Goal: Task Accomplishment & Management: Complete application form

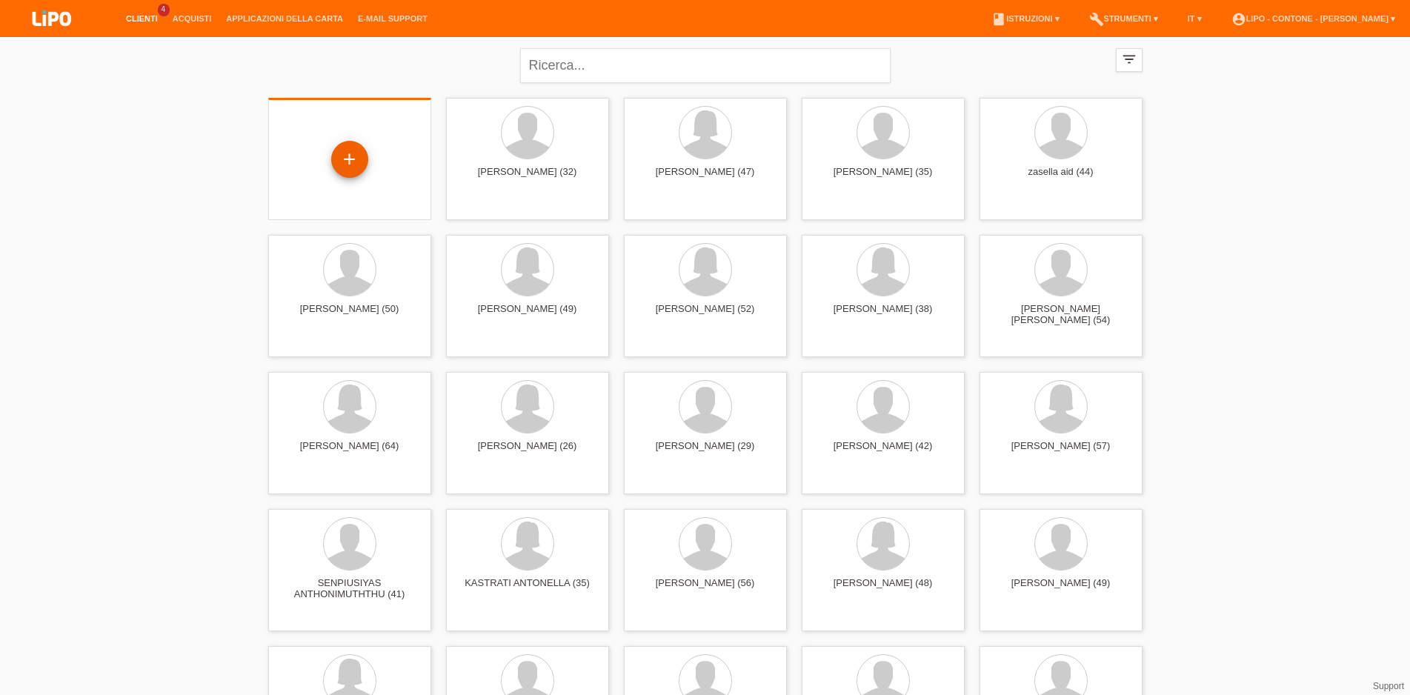
click at [358, 162] on div "+" at bounding box center [349, 159] width 37 height 37
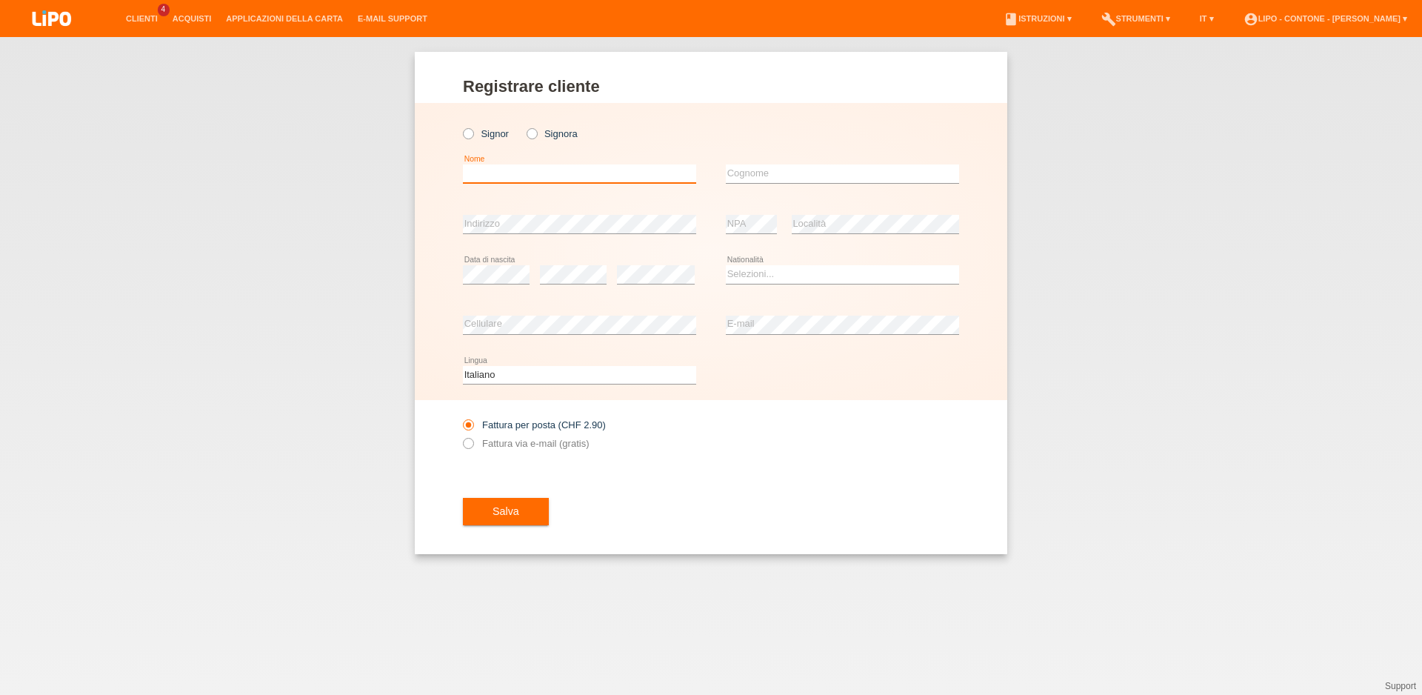
click at [521, 178] on input "text" at bounding box center [579, 173] width 233 height 19
type input "DAN"
click at [524, 126] on icon at bounding box center [524, 126] width 0 height 0
click at [536, 133] on input "Signora" at bounding box center [532, 133] width 10 height 10
radio input "true"
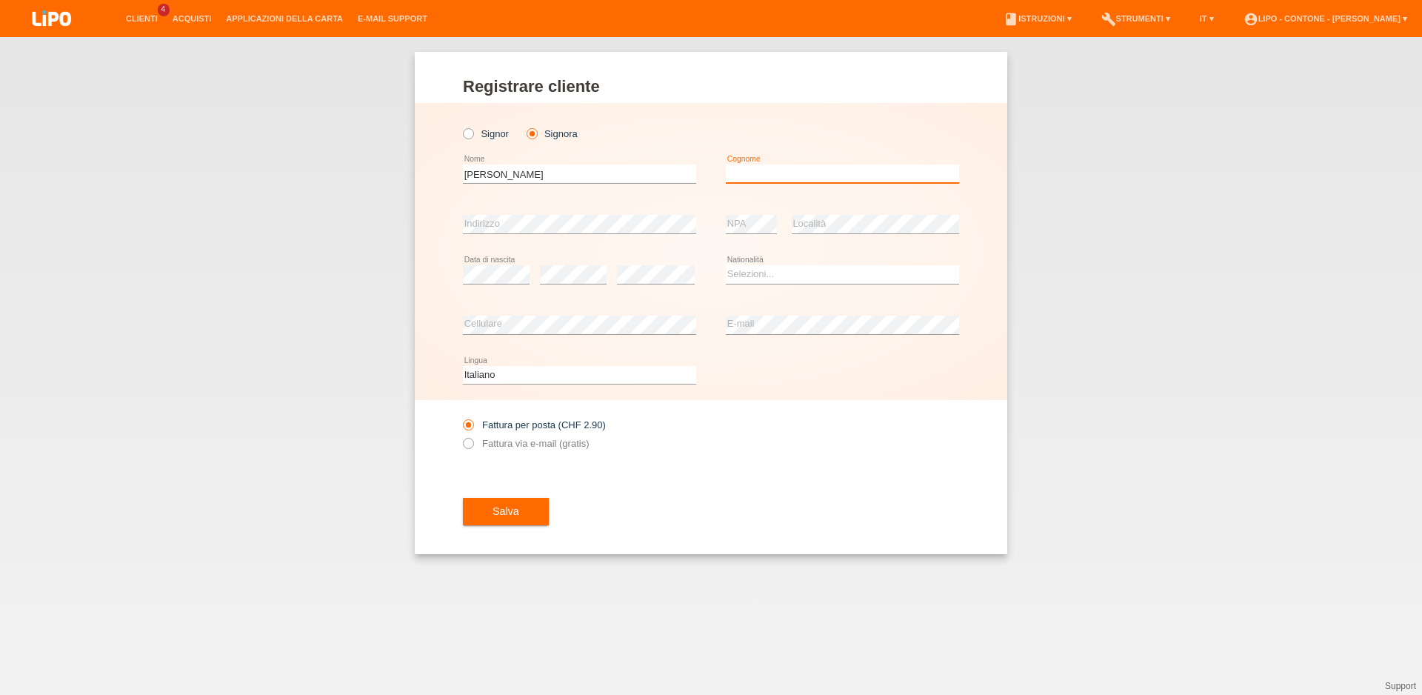
click at [761, 181] on input "text" at bounding box center [842, 173] width 233 height 19
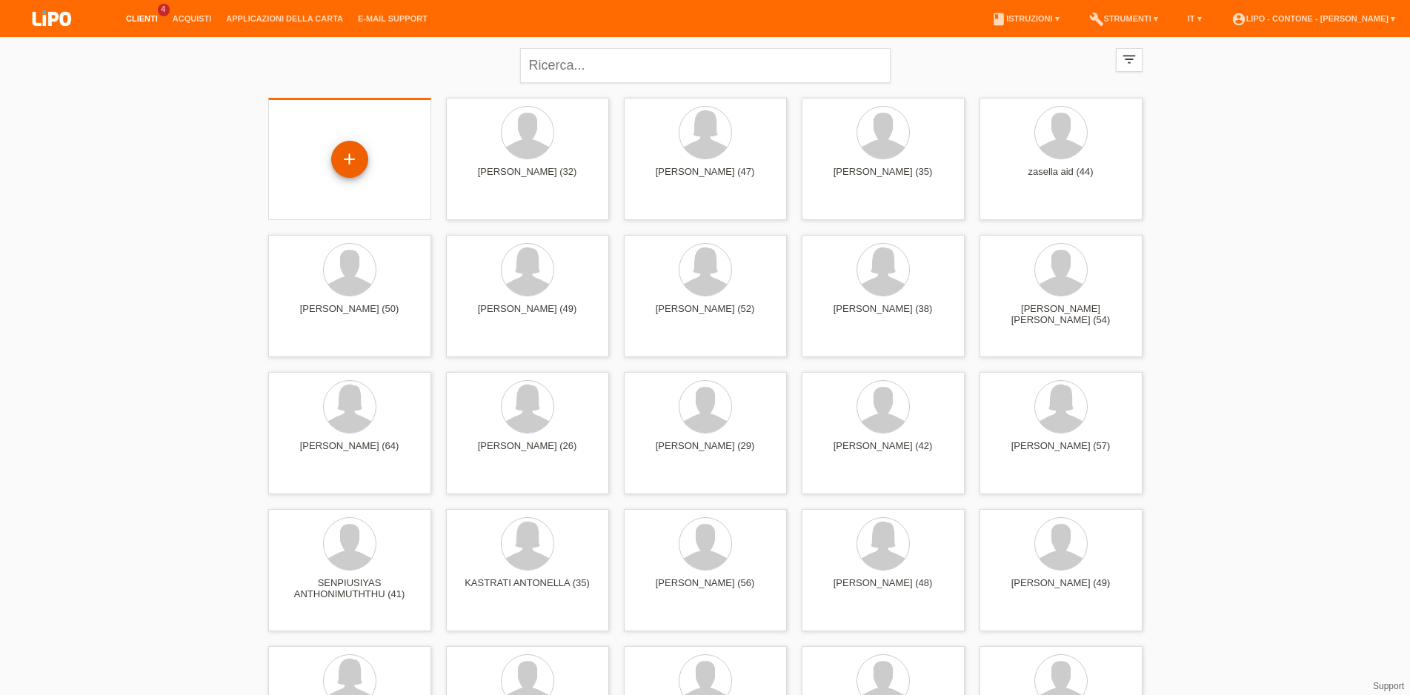
click at [350, 162] on div "+" at bounding box center [349, 159] width 37 height 37
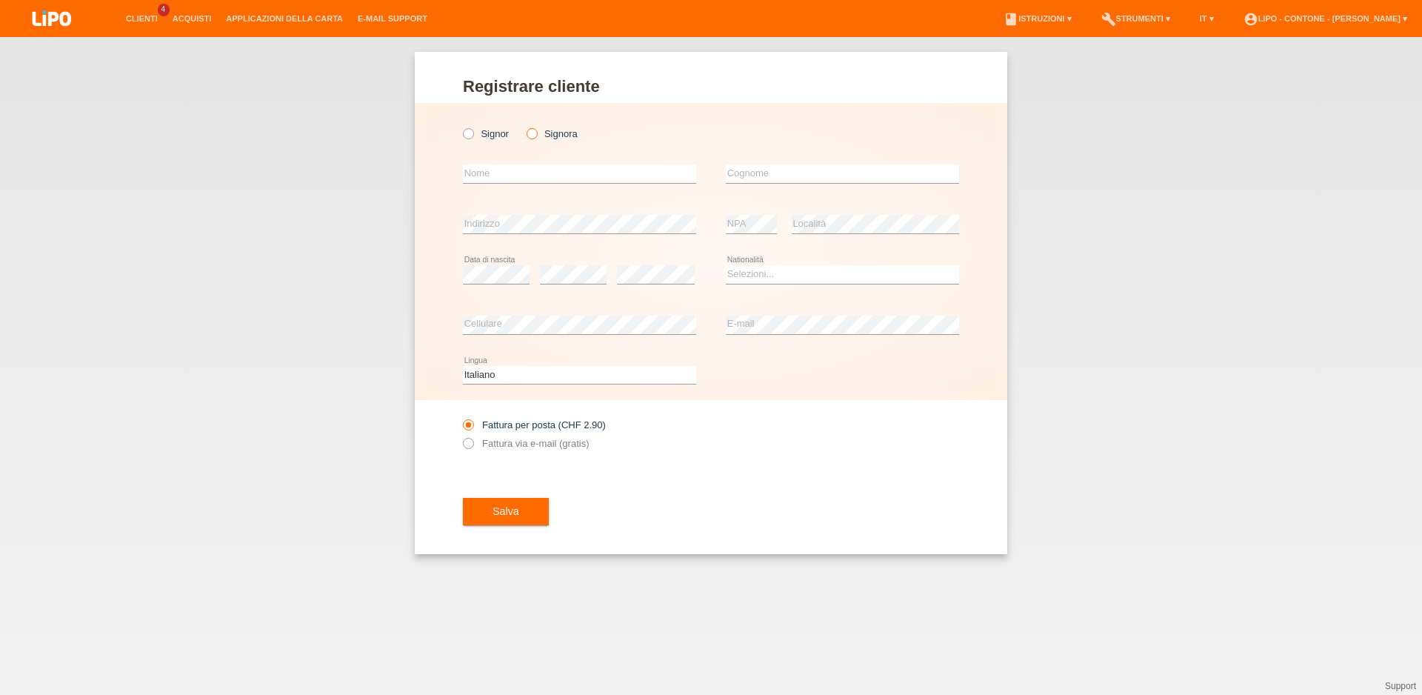
click at [524, 126] on icon at bounding box center [524, 126] width 0 height 0
click at [536, 135] on input "Signora" at bounding box center [532, 133] width 10 height 10
radio input "true"
click at [531, 170] on input "text" at bounding box center [579, 173] width 233 height 19
click at [490, 171] on input "text" at bounding box center [579, 173] width 233 height 19
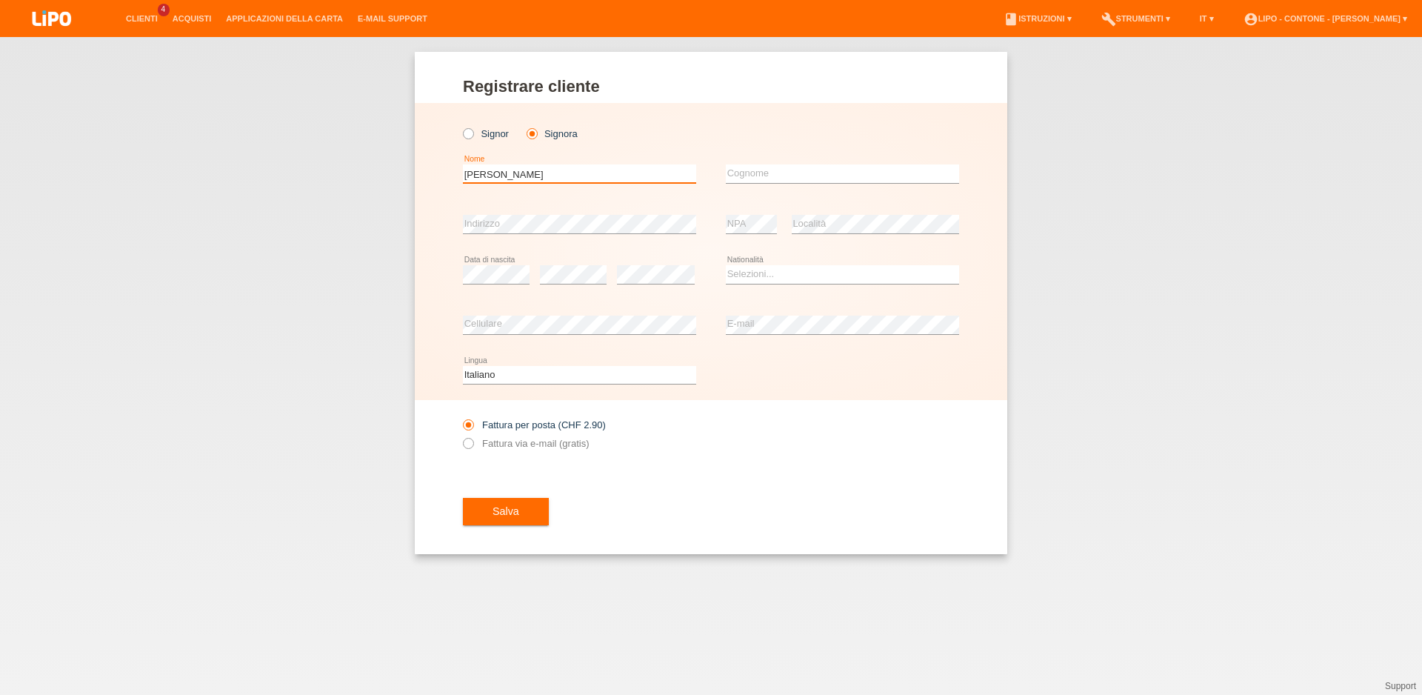
click at [490, 171] on input "DAN" at bounding box center [579, 173] width 233 height 19
type input "D"
click at [531, 179] on input "text" at bounding box center [579, 173] width 233 height 19
click at [1041, 158] on div "Registrare cliente Registrare cliente Registrare cliente Signor Signora error N…" at bounding box center [711, 366] width 1422 height 658
click at [364, 137] on div "Registrare cliente Registrare cliente Registrare cliente Signor Signora error N…" at bounding box center [711, 366] width 1422 height 658
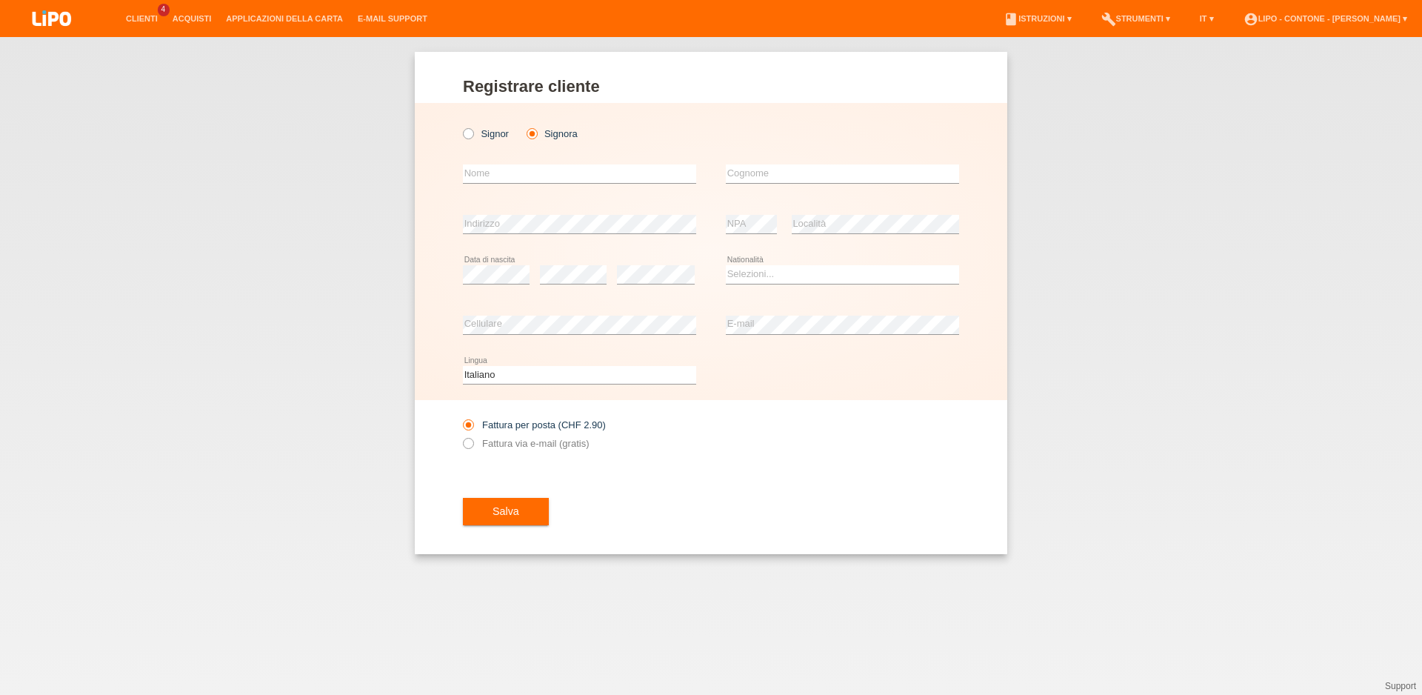
click at [214, 170] on div "Registrare cliente Registrare cliente Registrare cliente Signor Signora error N…" at bounding box center [711, 366] width 1422 height 658
click at [1041, 256] on div "Registrare cliente Registrare cliente Registrare cliente Signor Signora error N…" at bounding box center [711, 366] width 1422 height 658
click at [143, 23] on link "Clienti" at bounding box center [142, 18] width 47 height 9
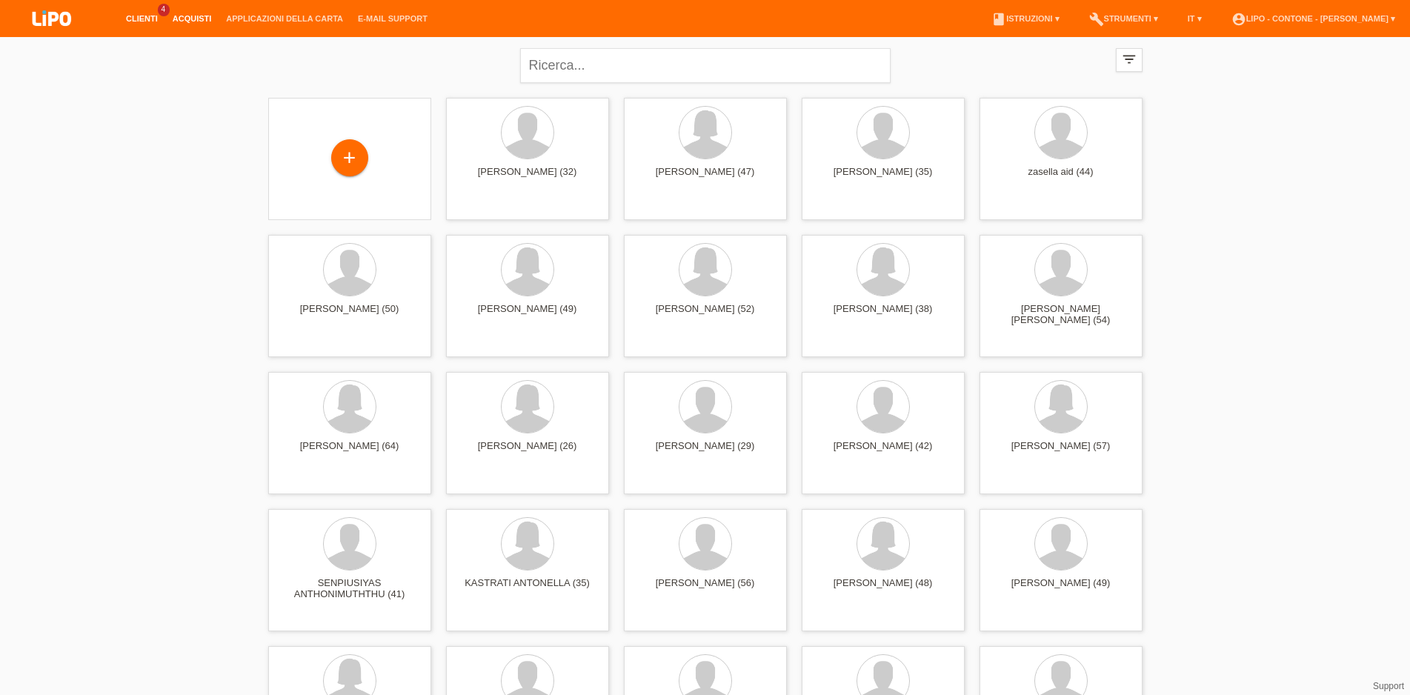
click at [191, 18] on link "Acquisti" at bounding box center [192, 18] width 54 height 9
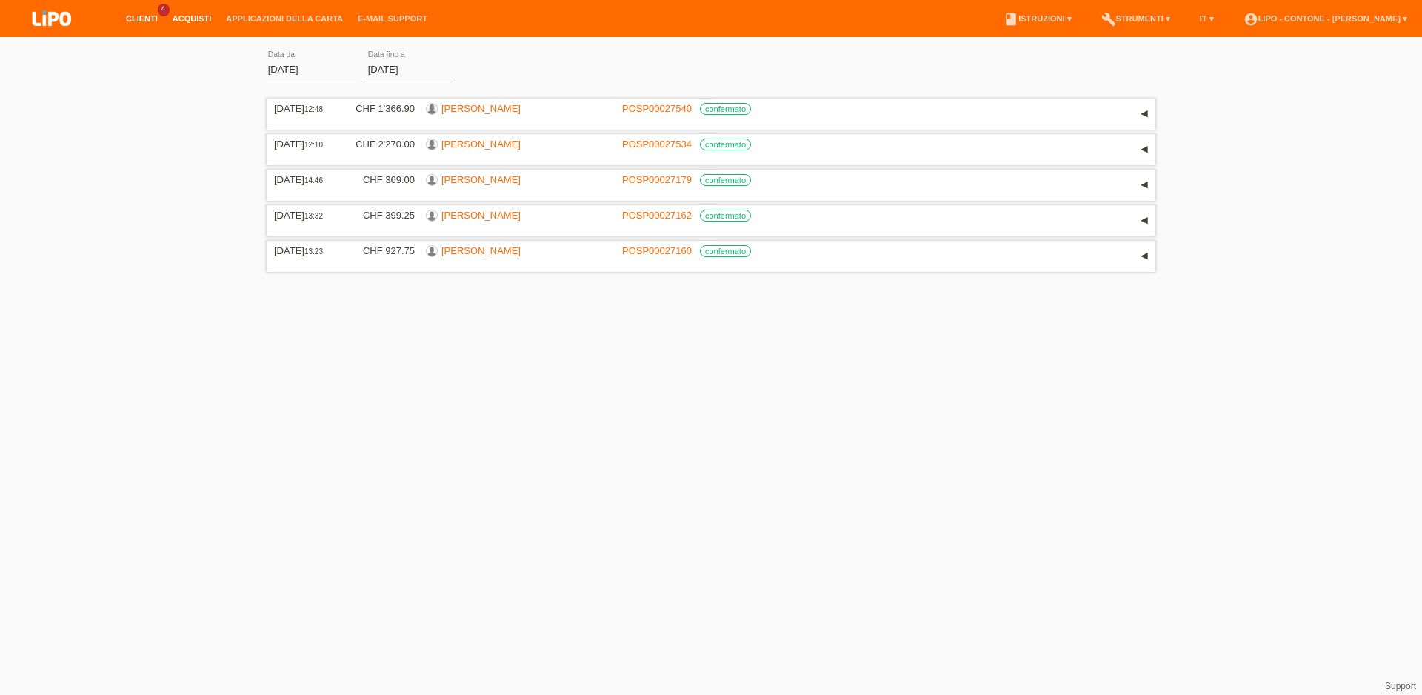
drag, startPoint x: 135, startPoint y: 13, endPoint x: 136, endPoint y: 20, distance: 7.6
click at [138, 20] on link "Clienti" at bounding box center [142, 18] width 47 height 9
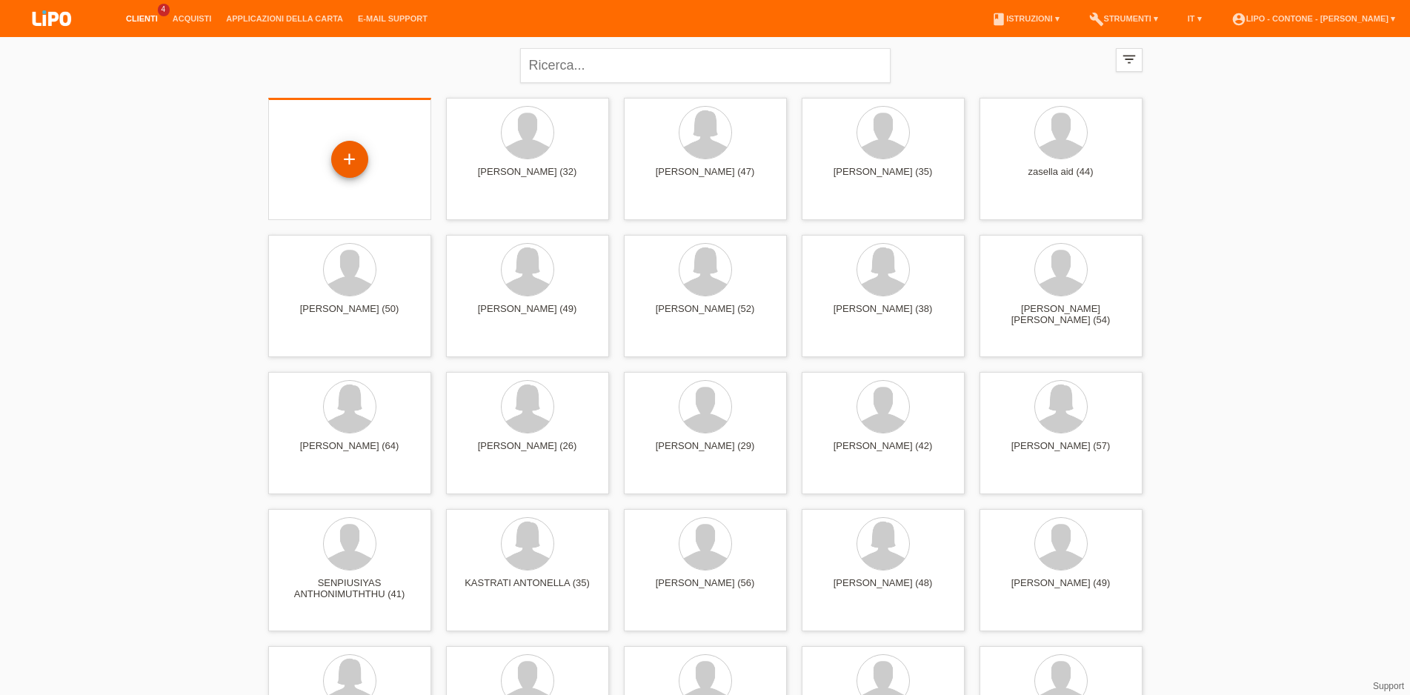
click at [357, 156] on div "+" at bounding box center [349, 159] width 37 height 37
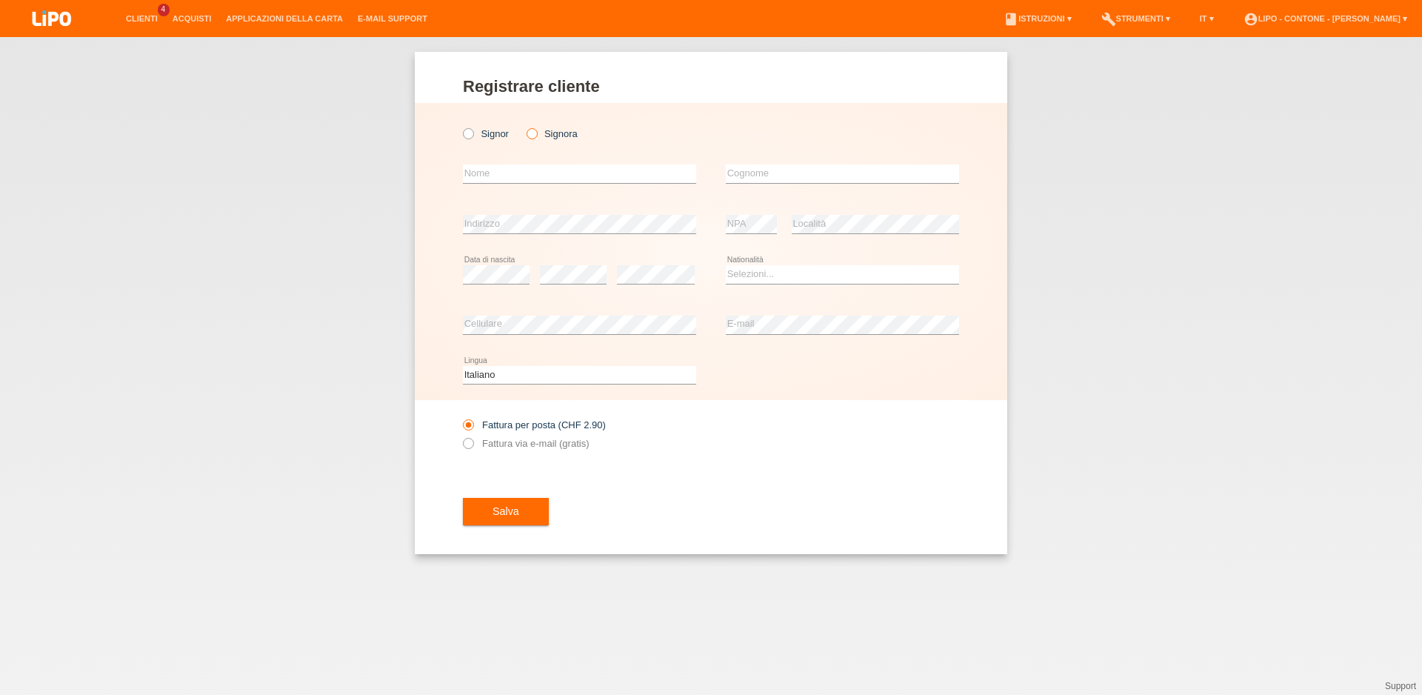
click at [524, 126] on icon at bounding box center [524, 126] width 0 height 0
click at [529, 136] on input "Signora" at bounding box center [532, 133] width 10 height 10
radio input "true"
click at [520, 182] on input "text" at bounding box center [579, 173] width 233 height 19
type input "KRISTINA"
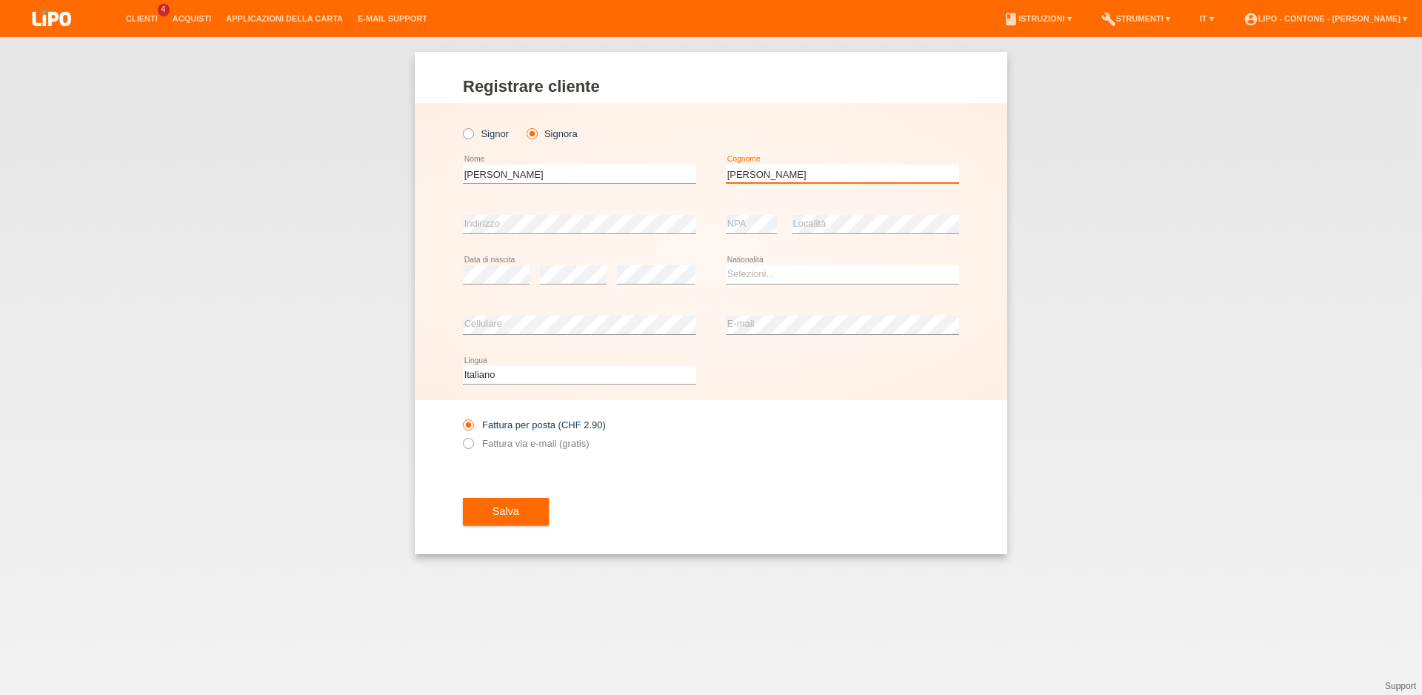
type input "DAN"
click at [747, 276] on select "Selezioni... Svizzera Austria Germania Liechtenstein ------------ Afghanistan A…" at bounding box center [842, 274] width 233 height 18
select select "AT"
click at [0, 0] on option "Austria" at bounding box center [0, 0] width 0 height 0
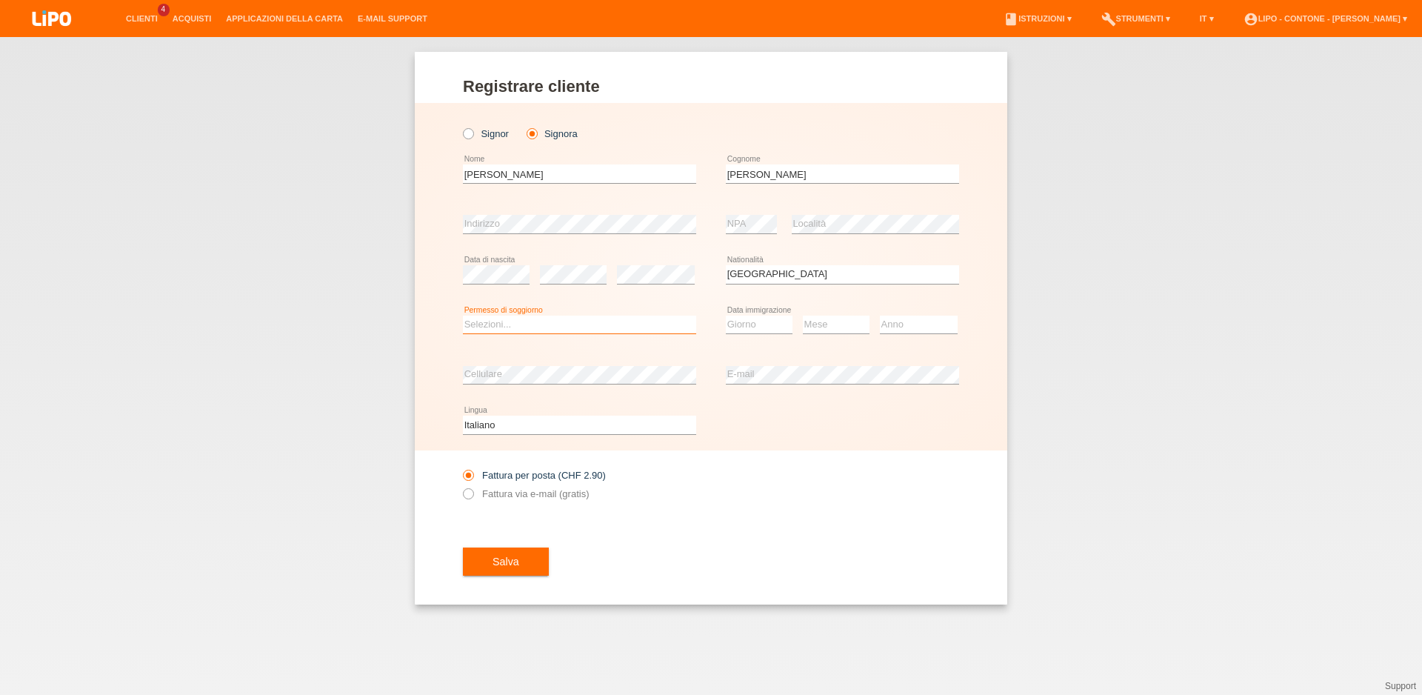
click at [463, 316] on select "Selezioni... C B B - Status di rifugiato Altro" at bounding box center [579, 325] width 233 height 18
select select "C"
click at [0, 0] on option "C" at bounding box center [0, 0] width 0 height 0
click at [726, 316] on select "Giorno 01 02 03 04 05 06 07 08 09 10" at bounding box center [759, 325] width 67 height 18
select select "29"
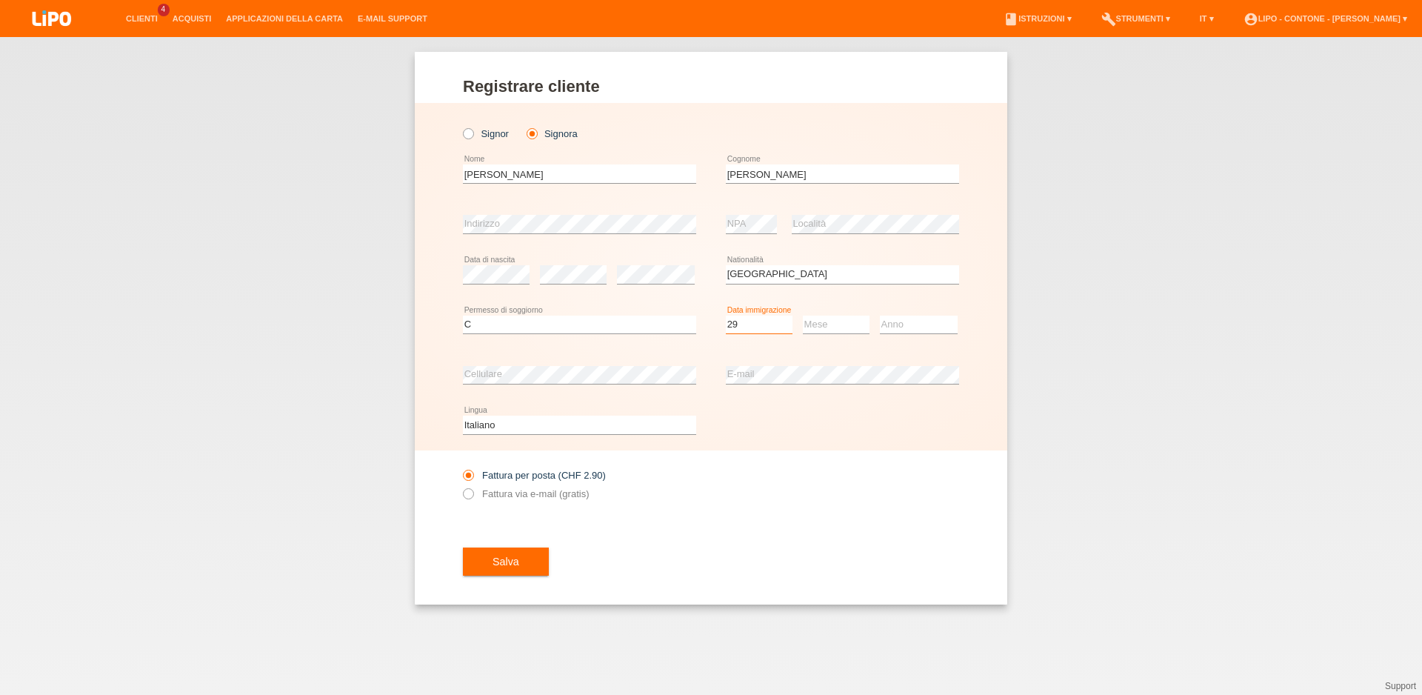
click at [0, 0] on option "29" at bounding box center [0, 0] width 0 height 0
click at [803, 316] on select "Mese 01 02 03 04 05 06 07 08 09 10 11" at bounding box center [836, 325] width 67 height 18
select select "11"
click at [0, 0] on option "11" at bounding box center [0, 0] width 0 height 0
click at [880, 316] on select "Anno 2025 2024 2023 2022 2021 2020 2019 2018 2017 2016 2015 2014 2013 2012 2011…" at bounding box center [919, 325] width 78 height 18
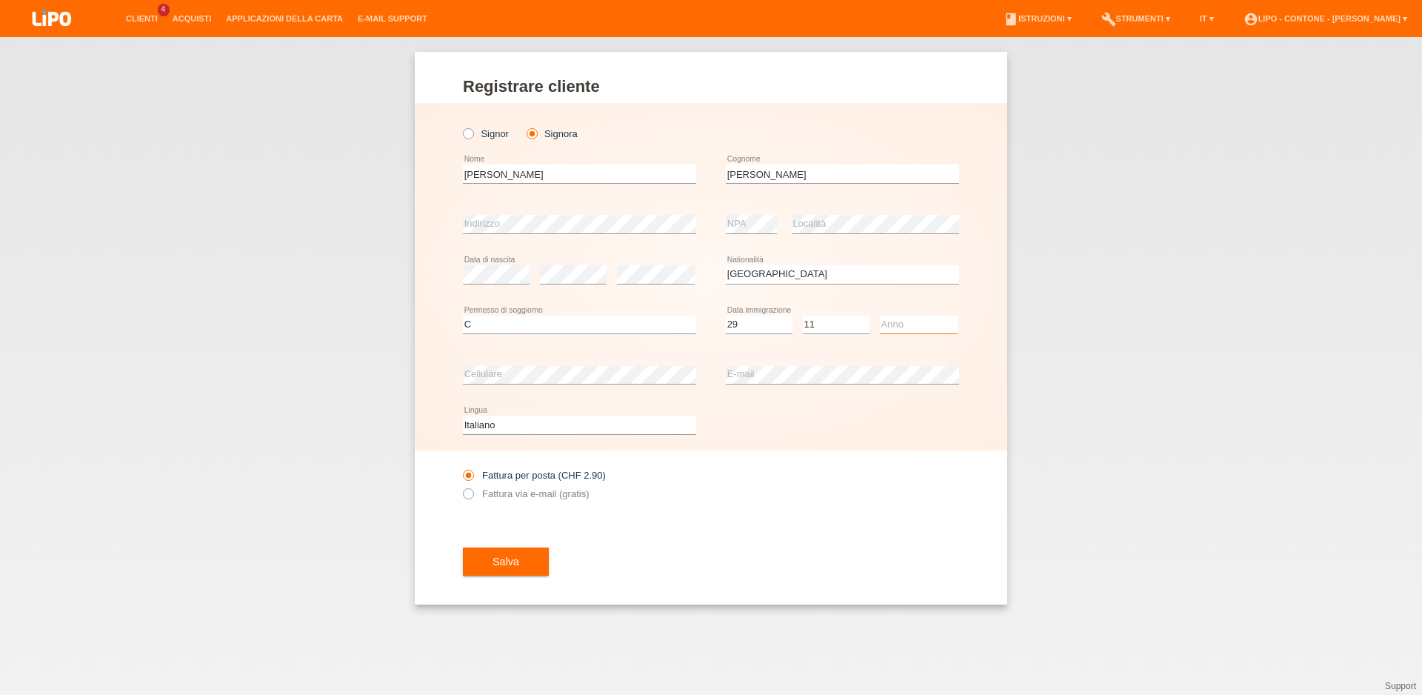
select select "2016"
click at [0, 0] on option "2016" at bounding box center [0, 0] width 0 height 0
click at [748, 366] on div "error E-mail" at bounding box center [842, 375] width 233 height 50
click at [501, 497] on label "Fattura via e-mail (gratis)" at bounding box center [526, 493] width 126 height 11
click at [473, 497] on input "Fattura via e-mail (gratis)" at bounding box center [468, 497] width 10 height 19
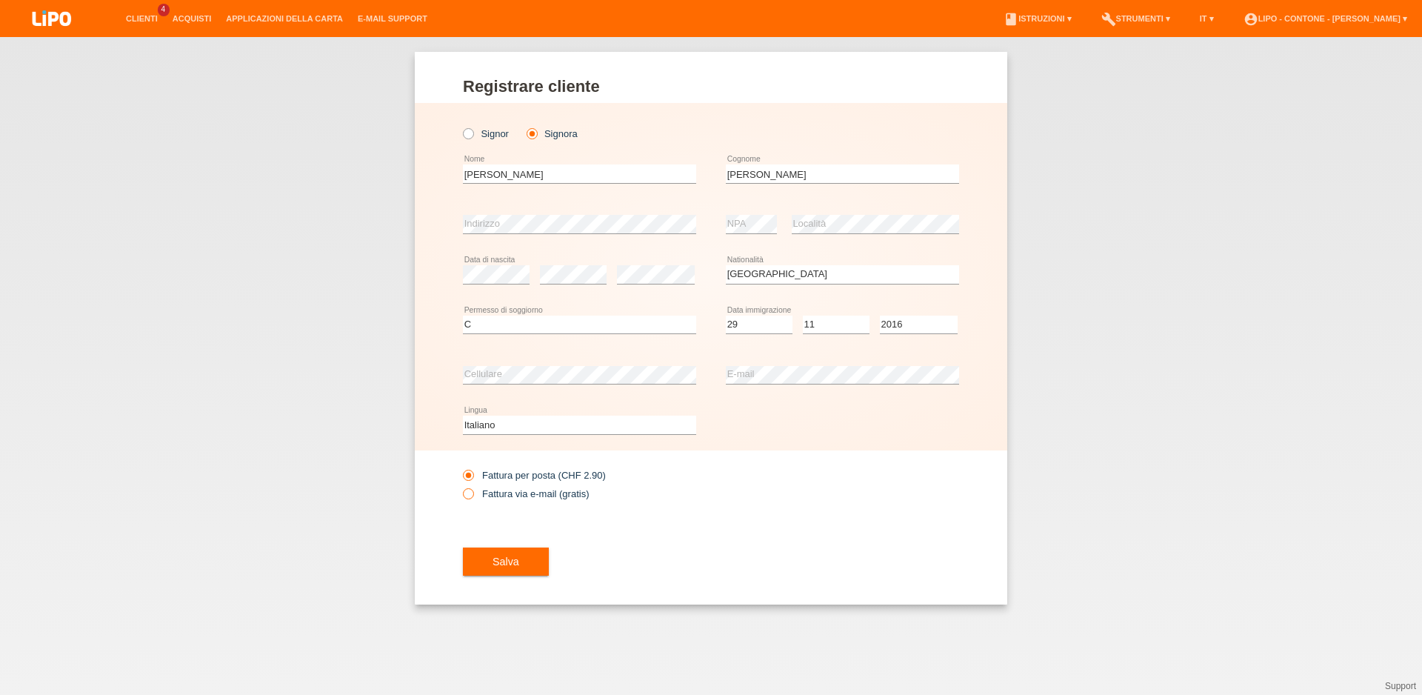
radio input "true"
click at [498, 567] on span "Salva" at bounding box center [506, 562] width 27 height 12
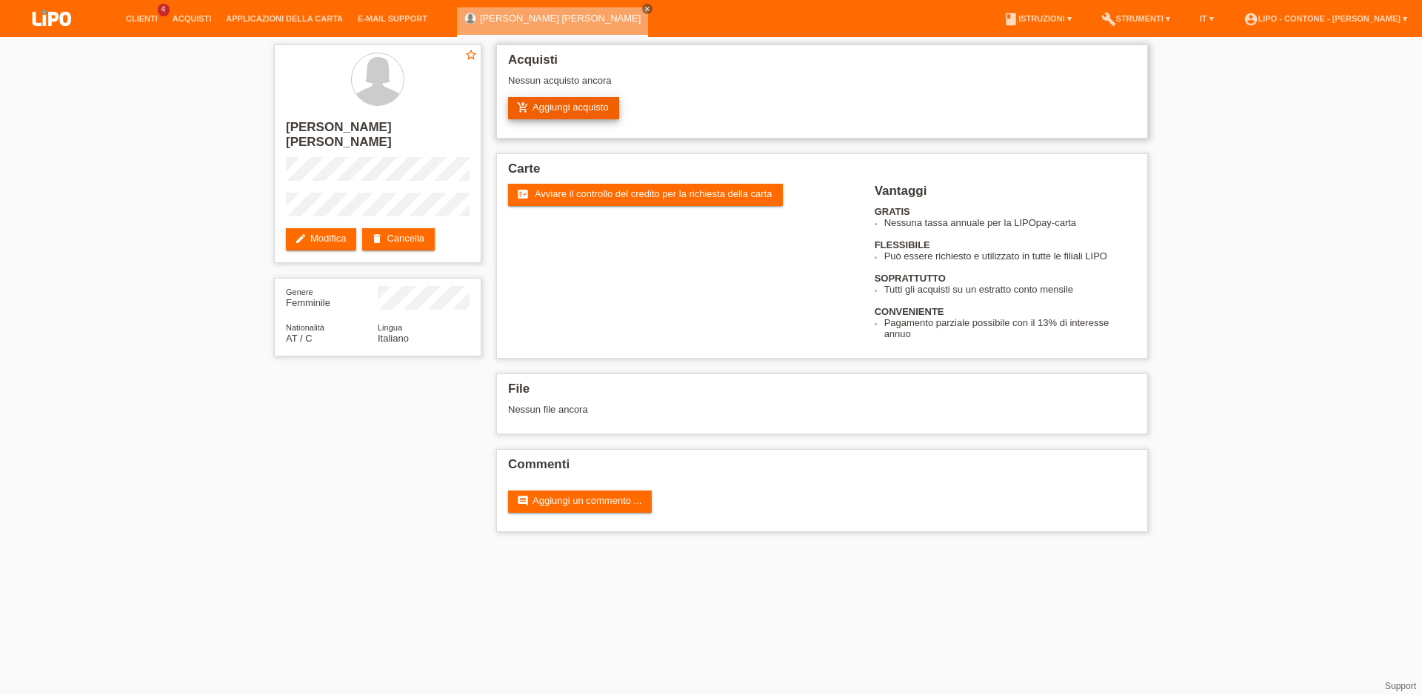
click at [538, 113] on link "add_shopping_cart Aggiungi acquisto" at bounding box center [563, 108] width 111 height 22
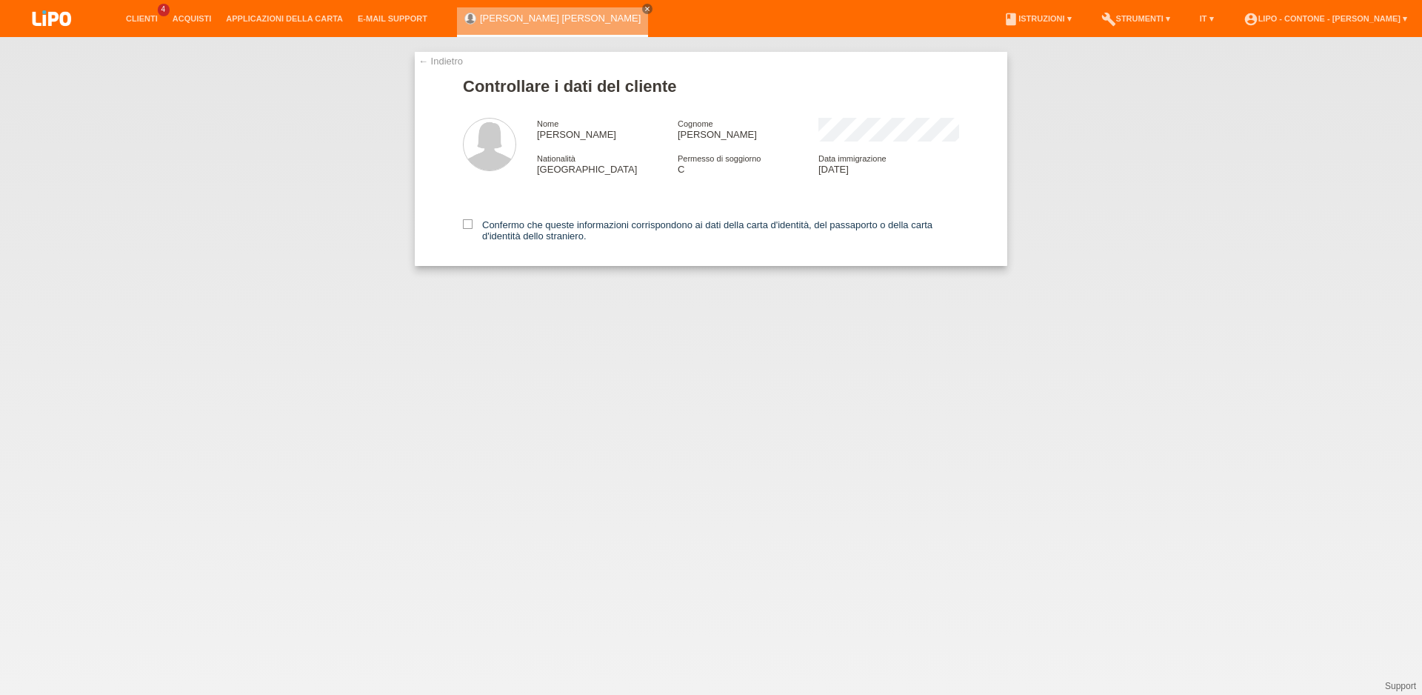
click at [466, 219] on div "Confermo che queste informazioni corrispondono ai dati della carta d'identità, …" at bounding box center [711, 228] width 496 height 76
click at [464, 224] on icon at bounding box center [468, 224] width 10 height 10
click at [464, 224] on input "Confermo che queste informazioni corrispondono ai dati della carta d'identità, …" at bounding box center [468, 224] width 10 height 10
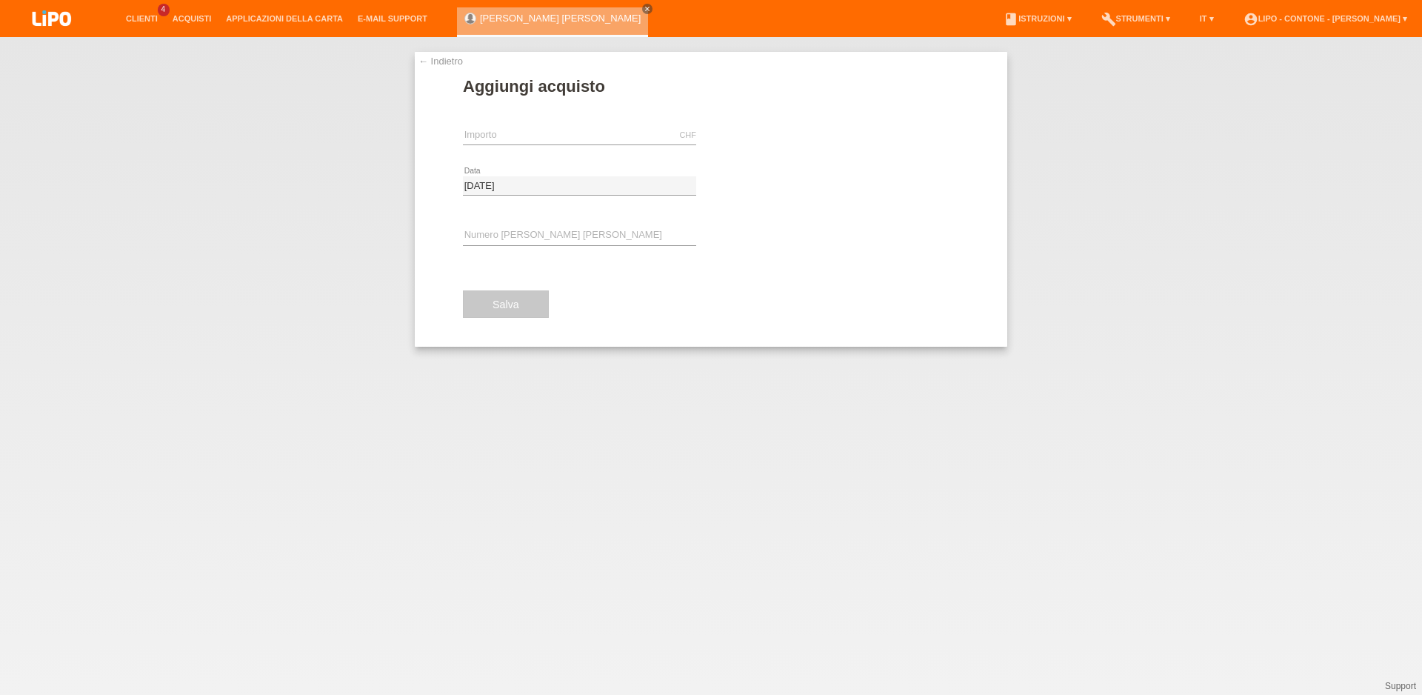
click at [499, 124] on div "CHF error Importo" at bounding box center [579, 135] width 233 height 50
click at [498, 127] on input "text" at bounding box center [579, 135] width 233 height 19
type input "703.20"
click at [781, 140] on span "Eseguire l’autorizzazione" at bounding box center [791, 135] width 107 height 11
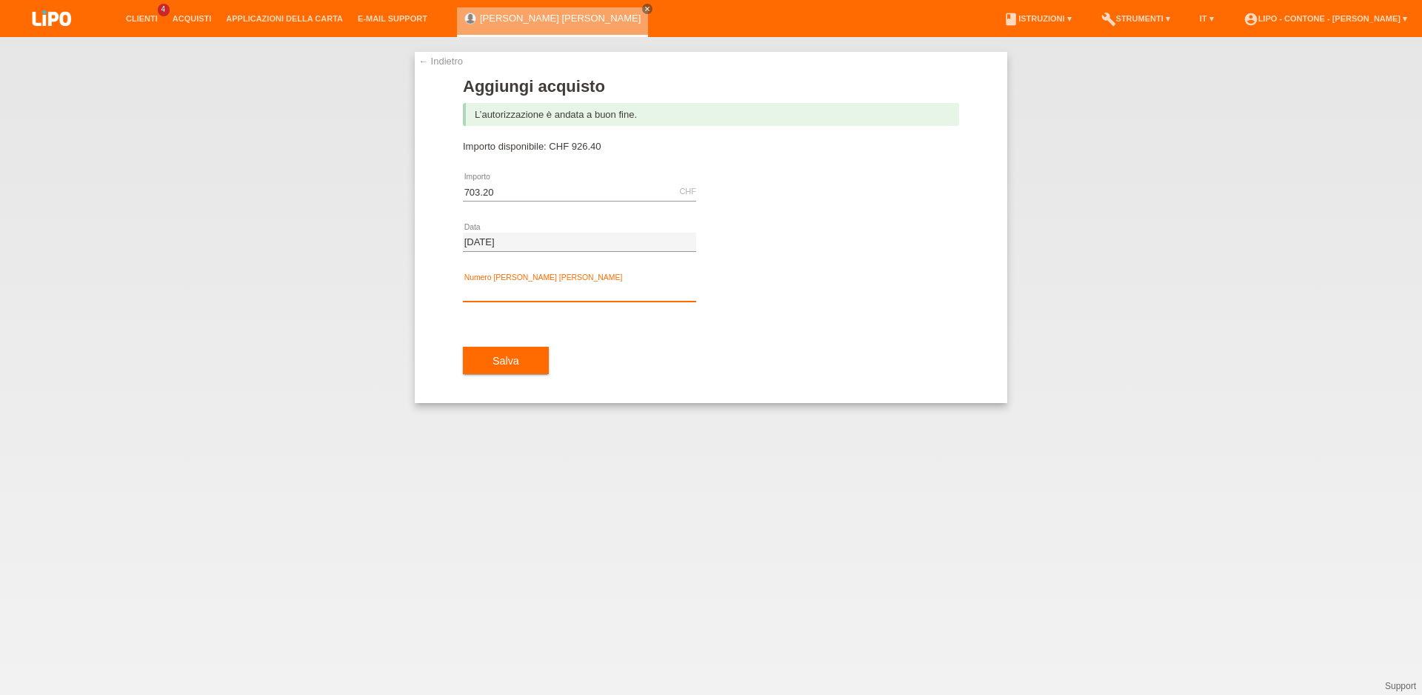
click at [481, 290] on input "text" at bounding box center [579, 292] width 233 height 19
type input "xm0s5m"
click at [501, 365] on span "Salva" at bounding box center [506, 361] width 27 height 12
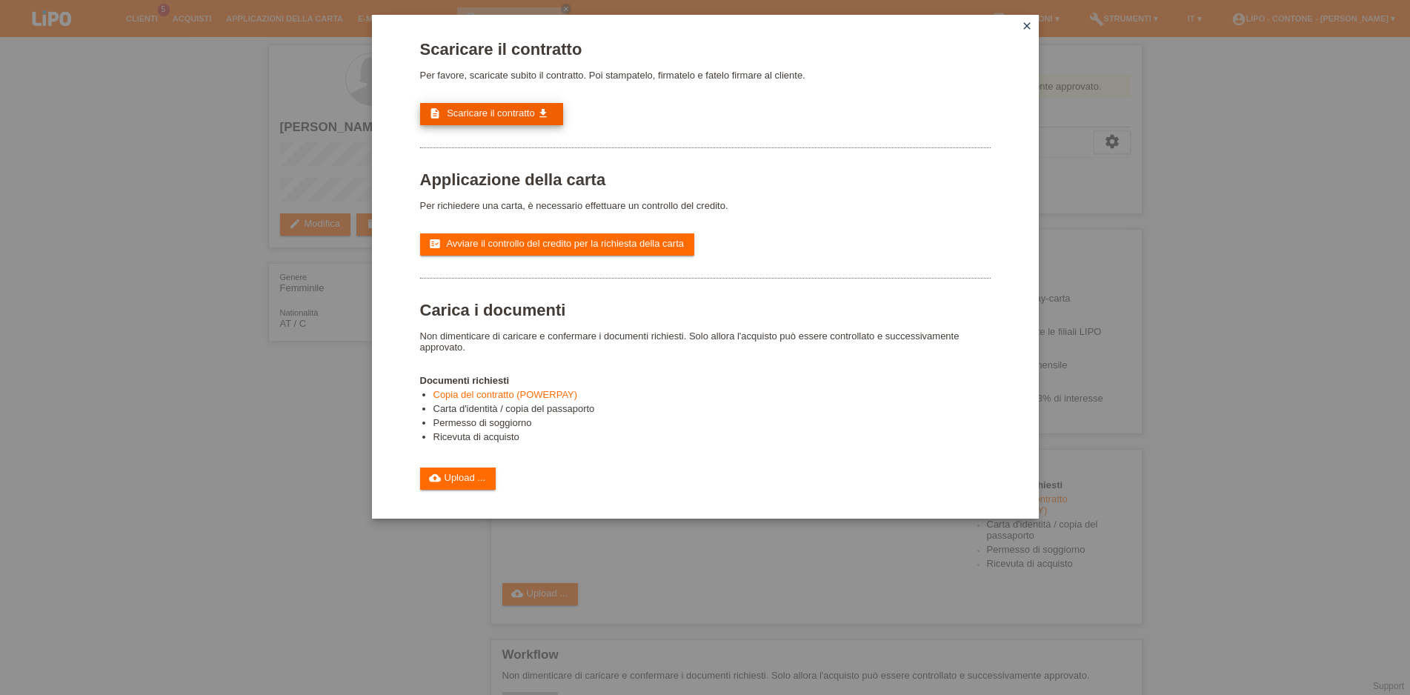
click at [484, 124] on link "description Scaricare il contratto get_app" at bounding box center [492, 114] width 144 height 22
click at [449, 119] on span "Scaricare il contratto" at bounding box center [491, 112] width 88 height 11
click at [472, 490] on link "cloud_upload Upload ..." at bounding box center [458, 478] width 76 height 22
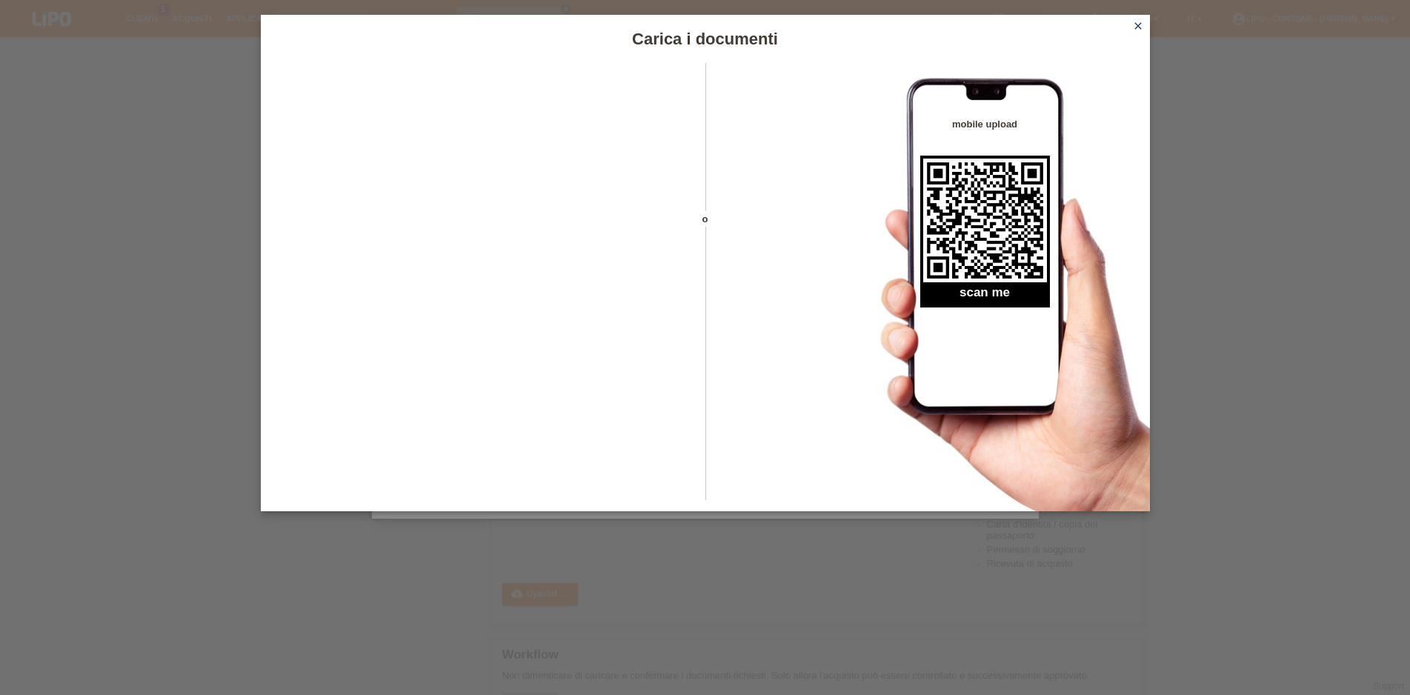
click at [1136, 25] on icon "close" at bounding box center [1138, 26] width 12 height 12
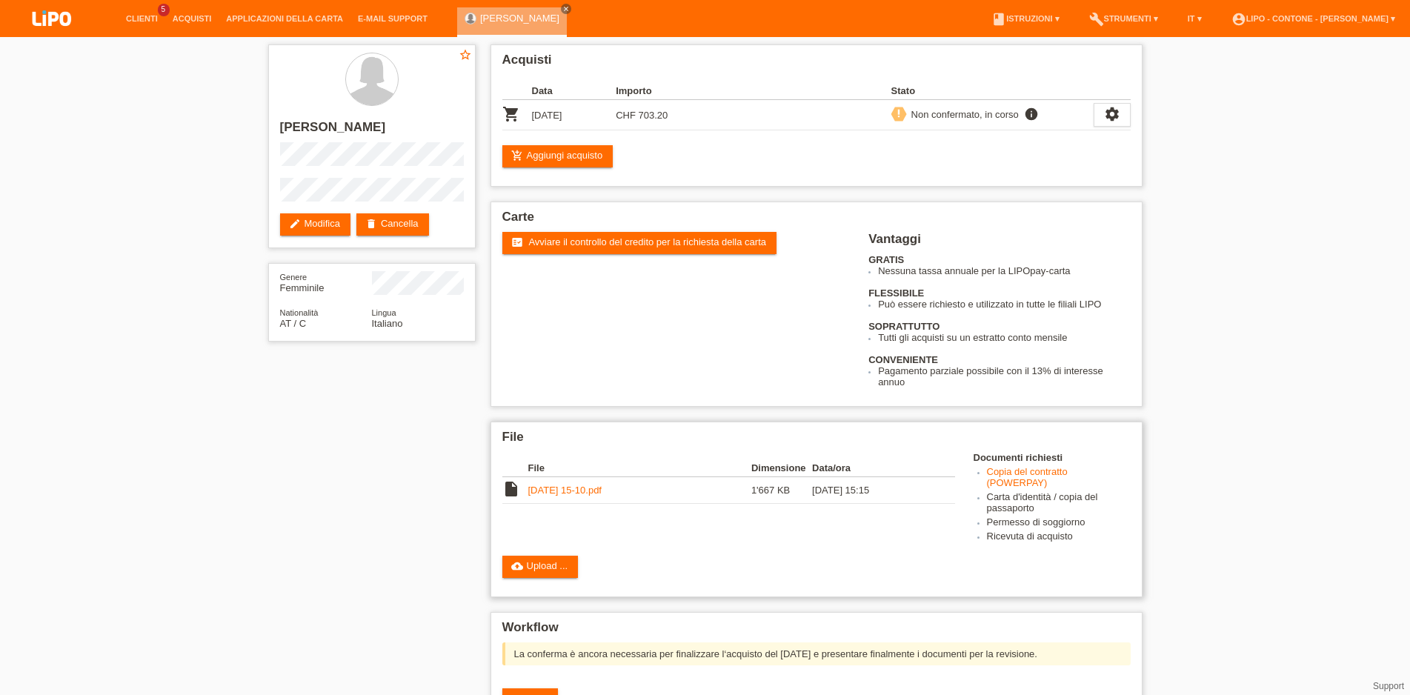
click at [586, 496] on link "[DATE] 15-10.pdf" at bounding box center [564, 489] width 73 height 11
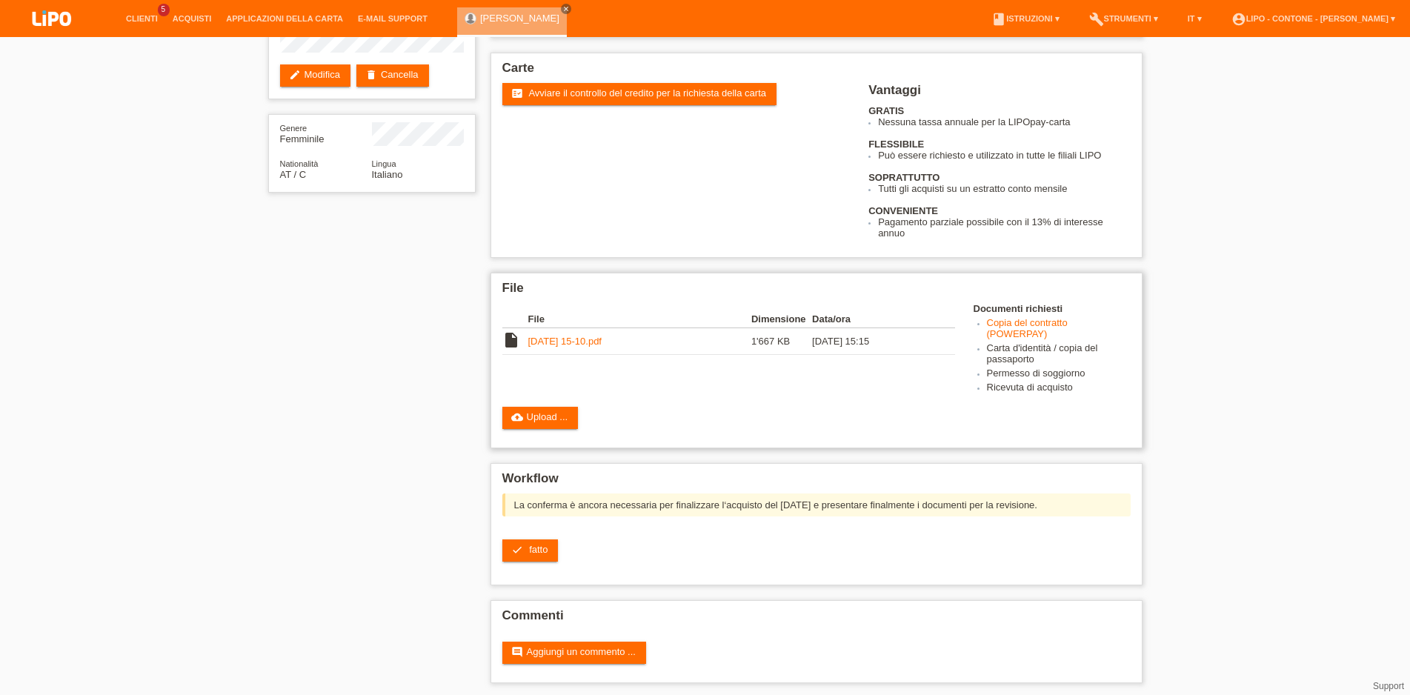
scroll to position [176, 0]
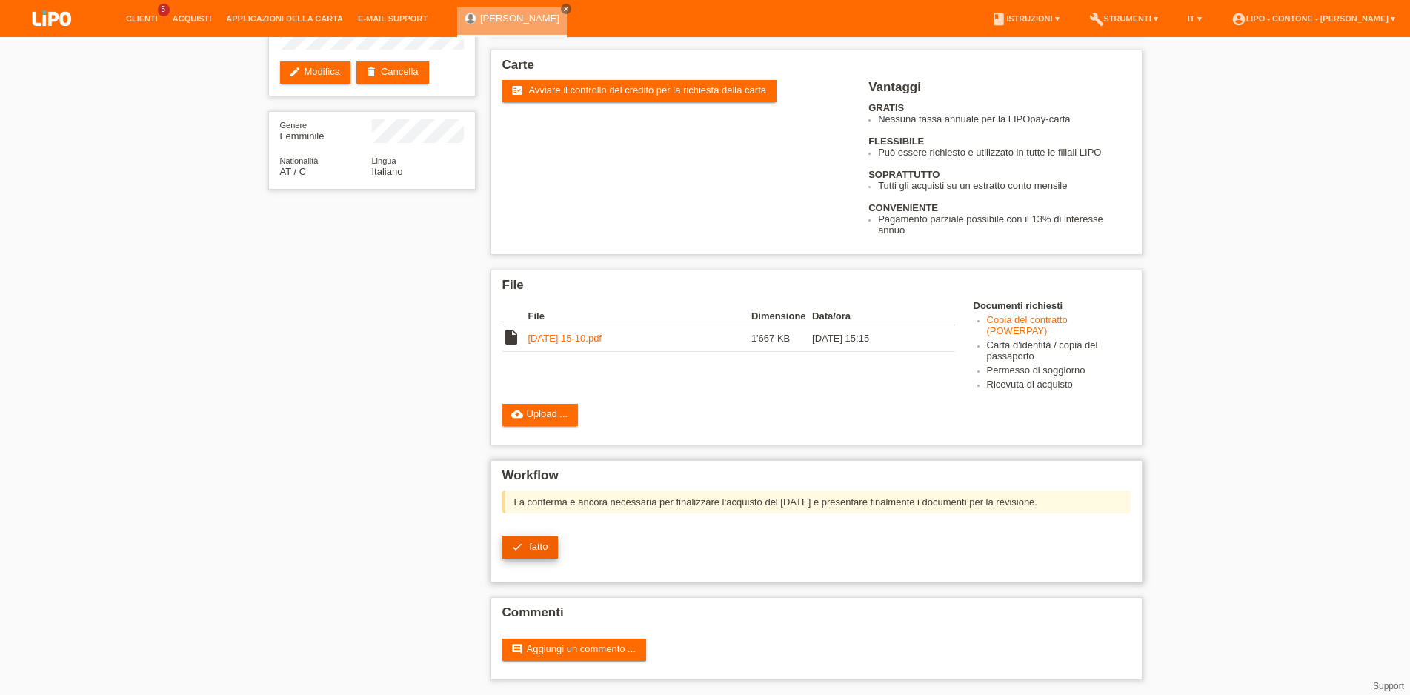
click at [530, 547] on span "fatto" at bounding box center [538, 546] width 19 height 11
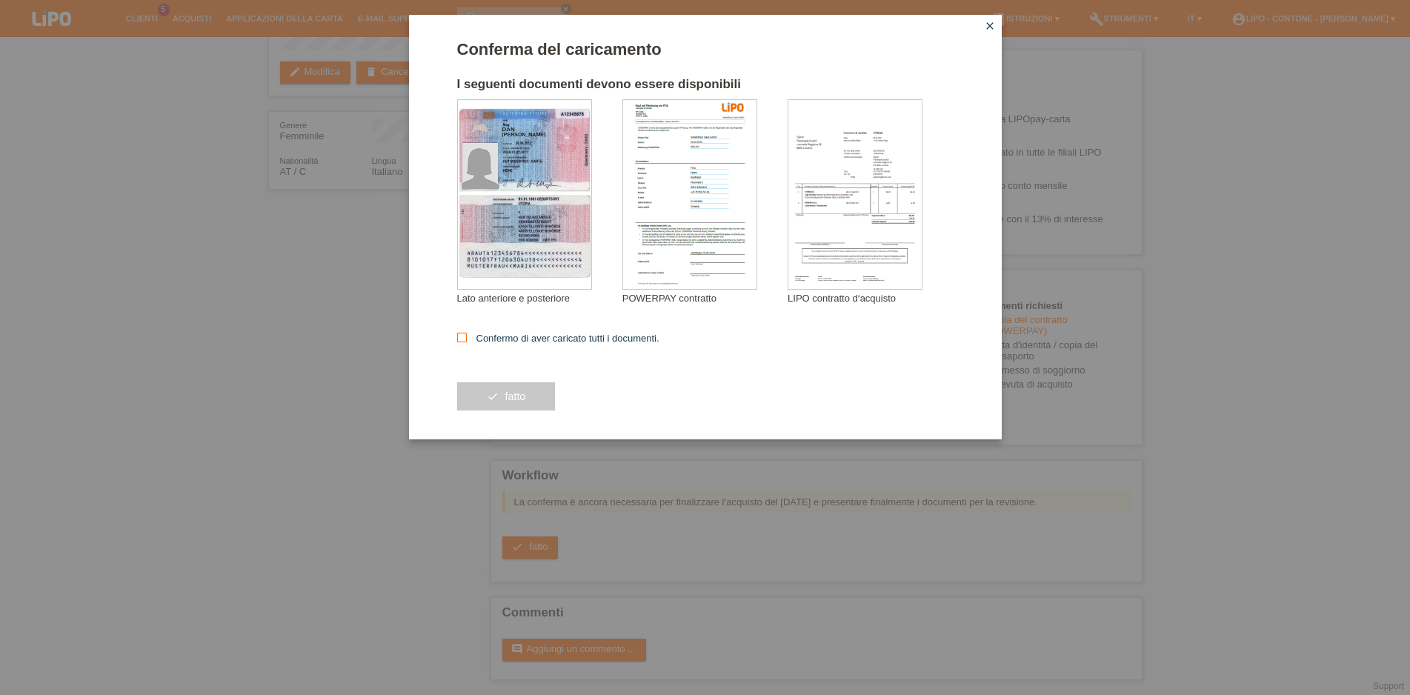
click at [458, 338] on icon at bounding box center [462, 338] width 10 height 10
click at [458, 338] on input "Confermo di aver caricato tutti i documenti." at bounding box center [462, 338] width 10 height 10
checkbox input "true"
click at [498, 401] on icon "check" at bounding box center [493, 396] width 12 height 12
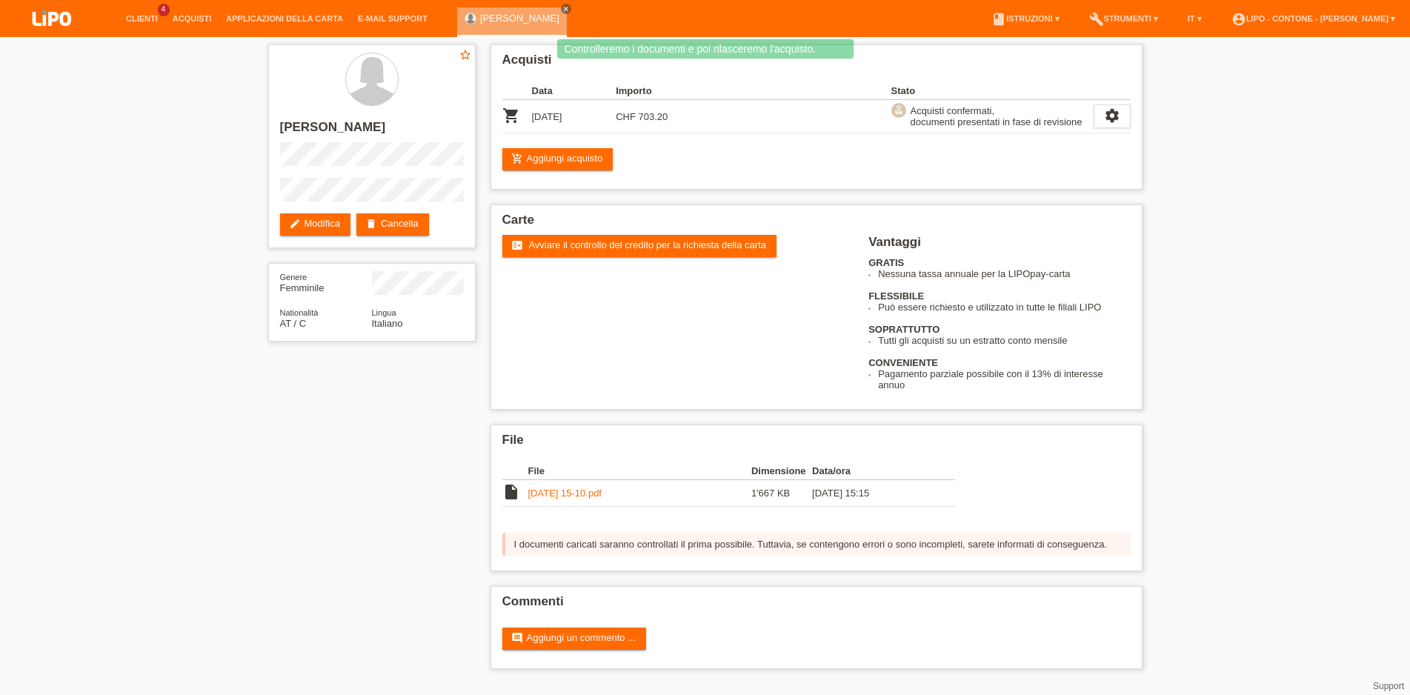
scroll to position [7, 0]
